Goal: Task Accomplishment & Management: Manage account settings

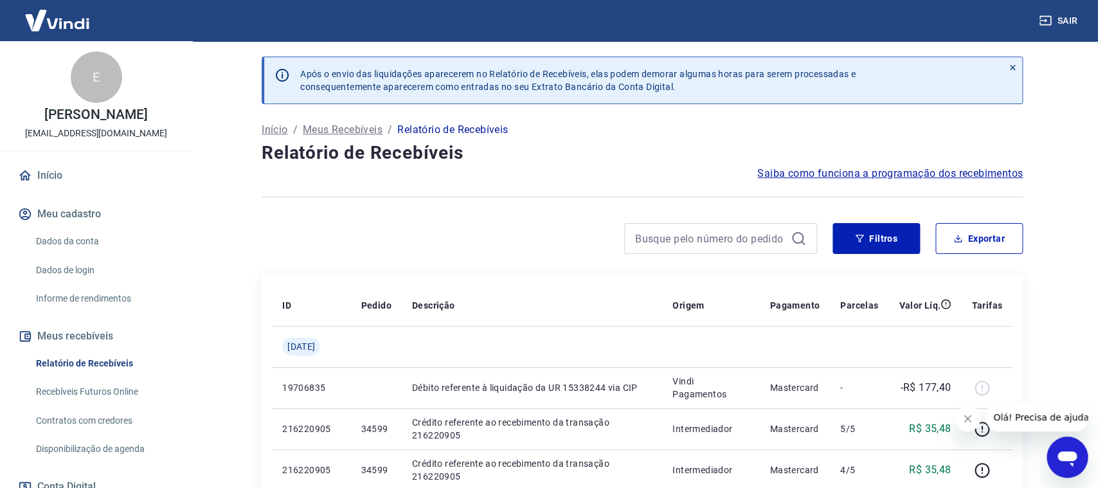
scroll to position [135, 0]
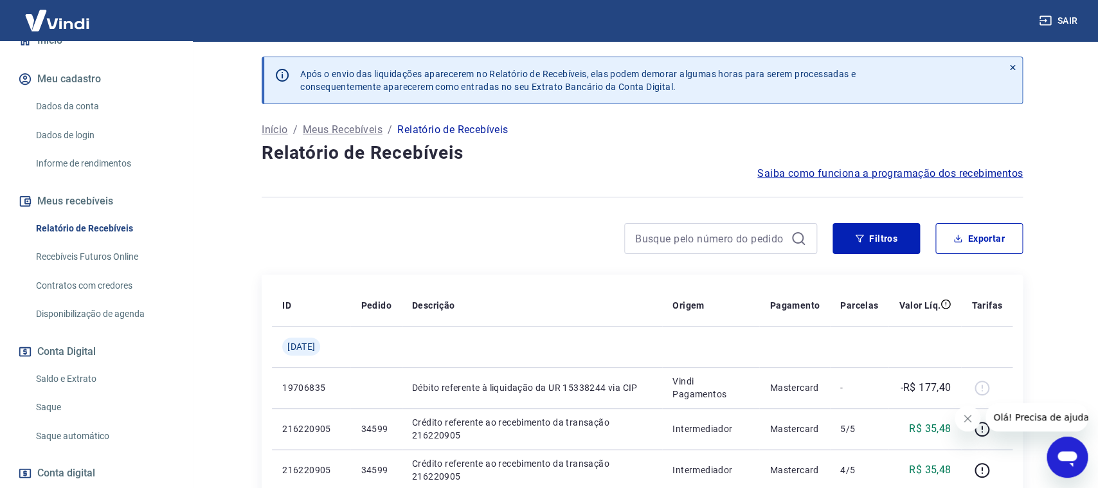
click at [123, 257] on link "Recebíveis Futuros Online" at bounding box center [104, 257] width 146 height 26
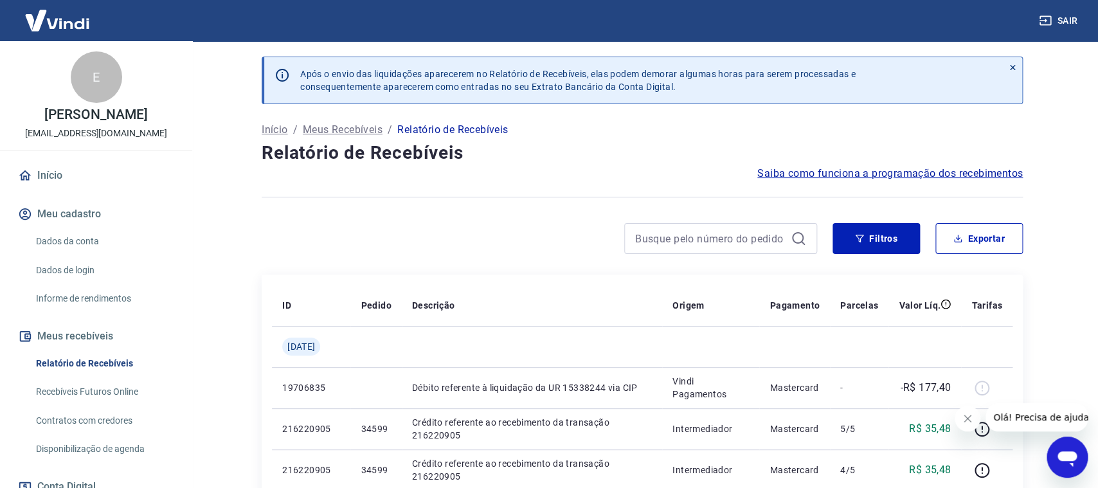
click at [366, 132] on p "Meus Recebíveis" at bounding box center [343, 129] width 80 height 15
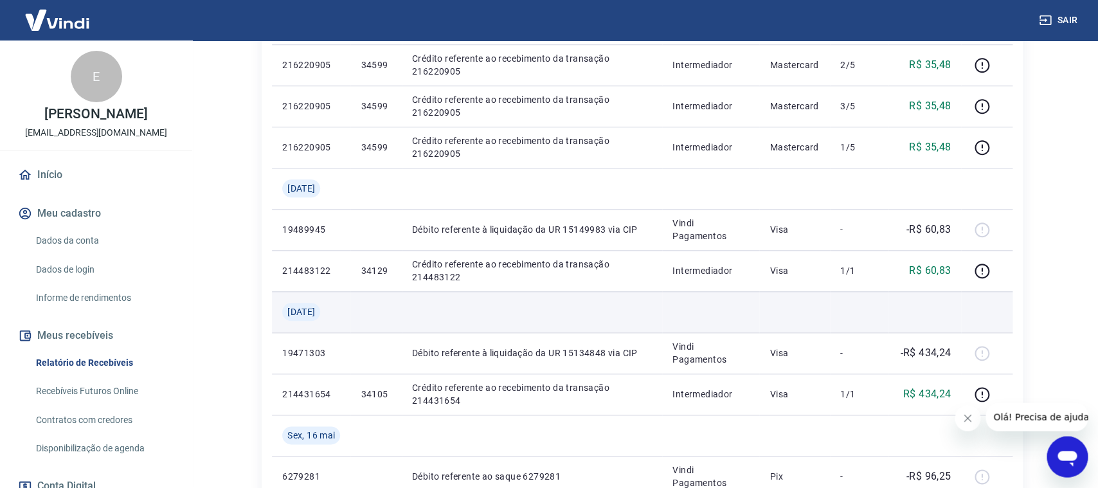
scroll to position [473, 0]
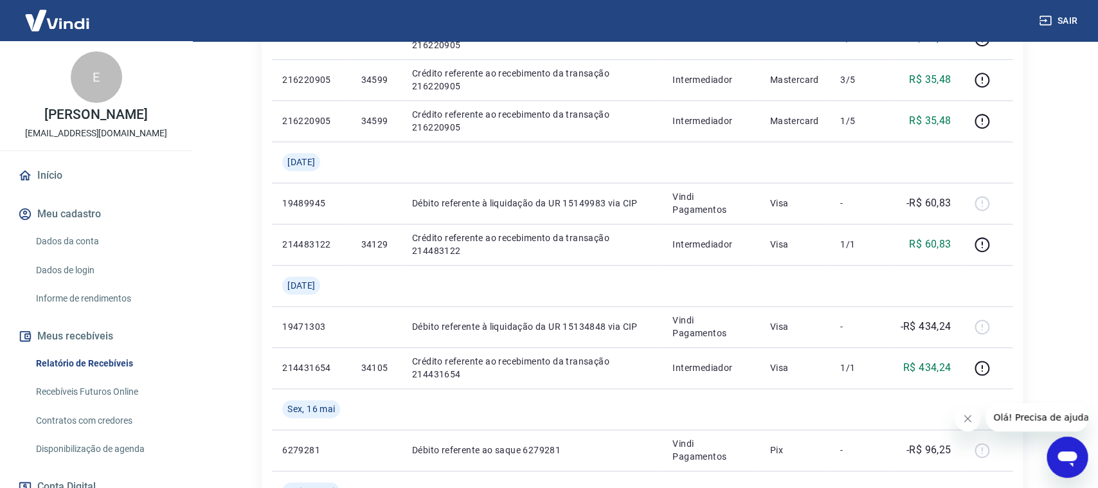
click at [965, 421] on icon "Fechar mensagem da empresa" at bounding box center [968, 418] width 10 height 10
